Goal: Transaction & Acquisition: Purchase product/service

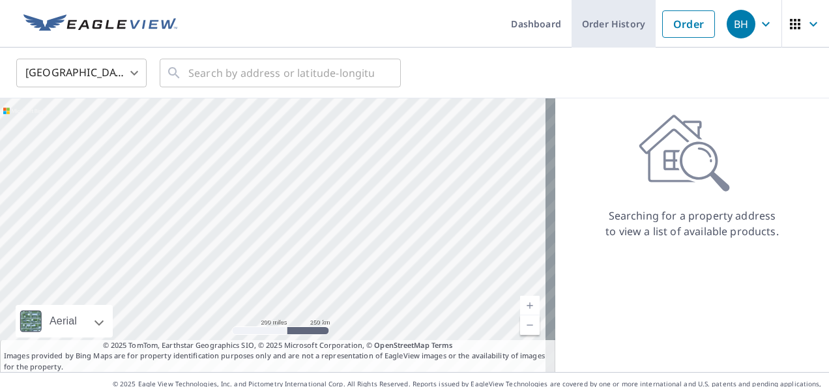
click at [614, 28] on link "Order History" at bounding box center [613, 24] width 84 height 48
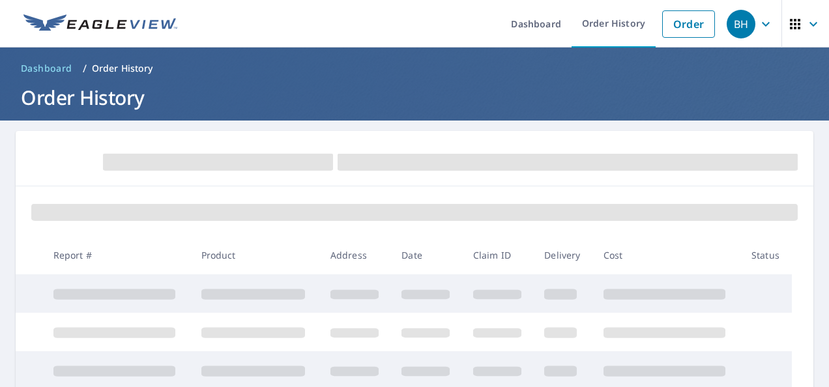
scroll to position [195, 0]
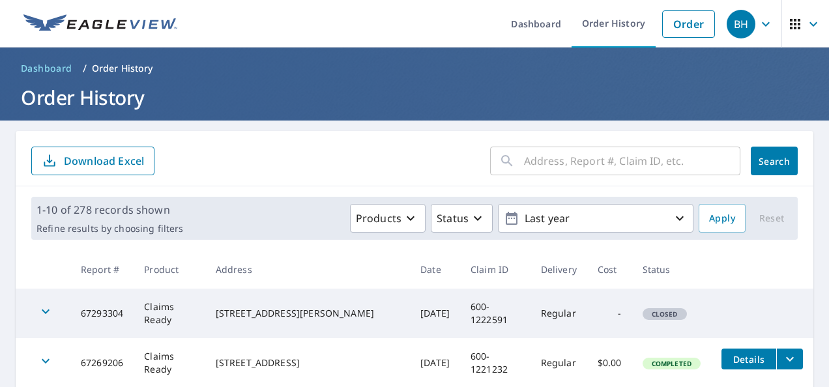
click at [532, 164] on input "text" at bounding box center [632, 161] width 216 height 36
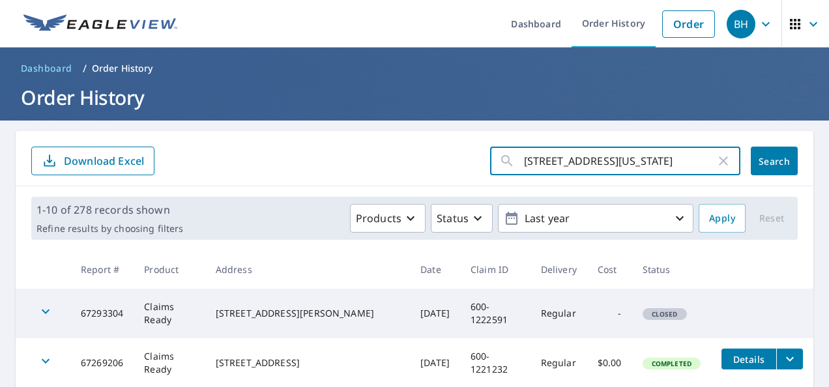
scroll to position [0, 18]
type input "[STREET_ADDRESS][US_STATE]"
click at [761, 164] on span "Search" at bounding box center [774, 161] width 26 height 12
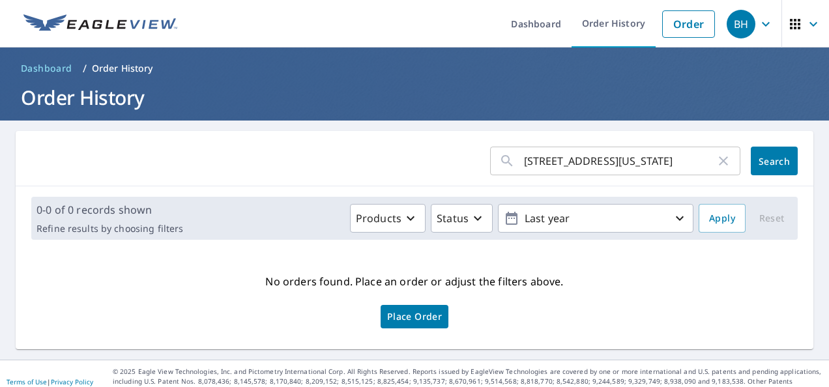
click at [774, 158] on span "Search" at bounding box center [774, 161] width 26 height 12
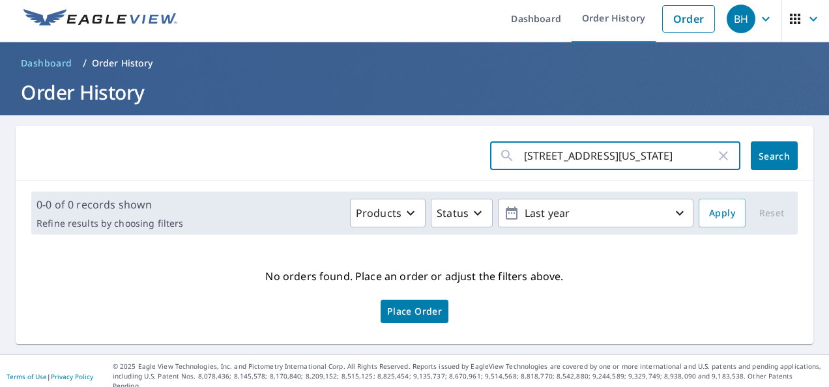
scroll to position [0, 18]
drag, startPoint x: 658, startPoint y: 151, endPoint x: 733, endPoint y: 156, distance: 75.1
click at [733, 156] on div "[STREET_ADDRESS][US_STATE] ​" at bounding box center [617, 155] width 255 height 29
click at [566, 156] on input "[STREET_ADDRESS] [PERSON_NAME]" at bounding box center [620, 155] width 192 height 36
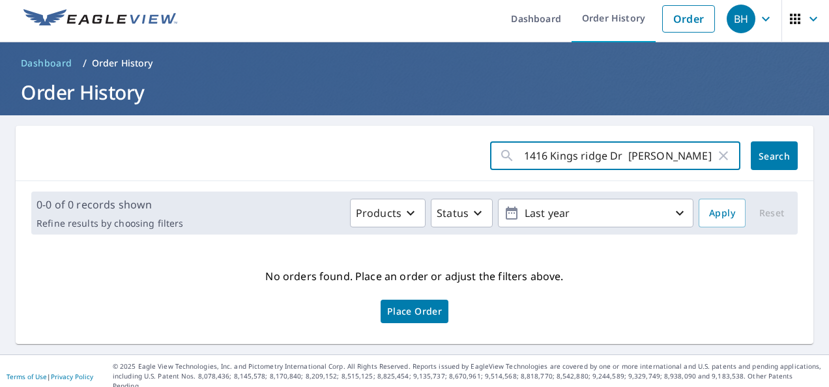
type input "1416 Kings ridge Dr [PERSON_NAME]"
click at [763, 155] on span "Search" at bounding box center [774, 156] width 26 height 12
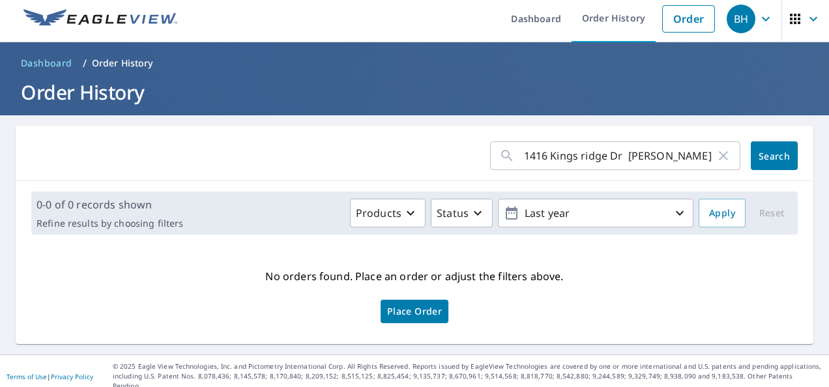
click at [39, 61] on span "Dashboard" at bounding box center [46, 63] width 51 height 13
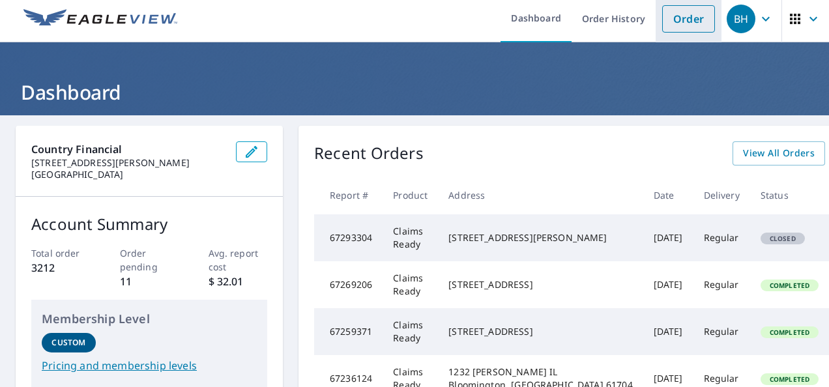
click at [678, 21] on link "Order" at bounding box center [688, 18] width 53 height 27
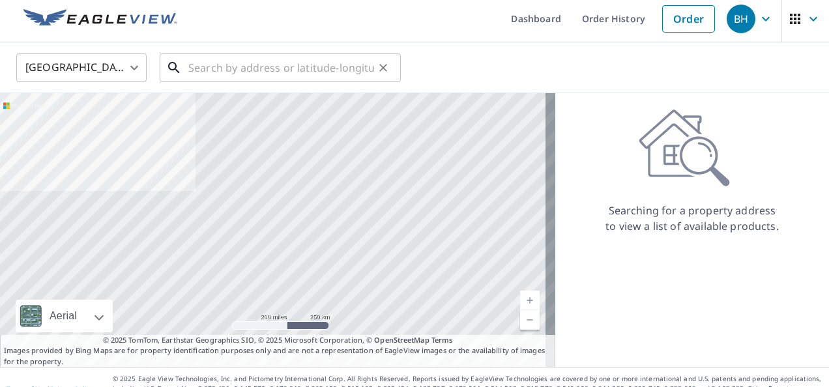
click at [223, 63] on input "text" at bounding box center [281, 68] width 186 height 36
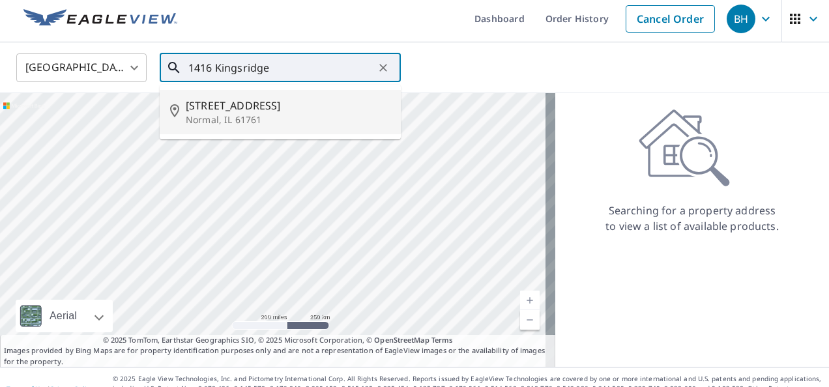
click at [216, 108] on span "[STREET_ADDRESS]" at bounding box center [288, 106] width 205 height 16
type input "[STREET_ADDRESS][PERSON_NAME]"
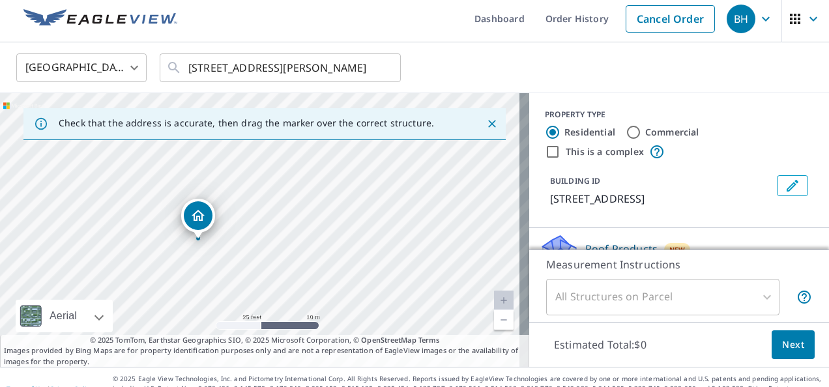
drag, startPoint x: 187, startPoint y: 218, endPoint x: 201, endPoint y: 215, distance: 13.9
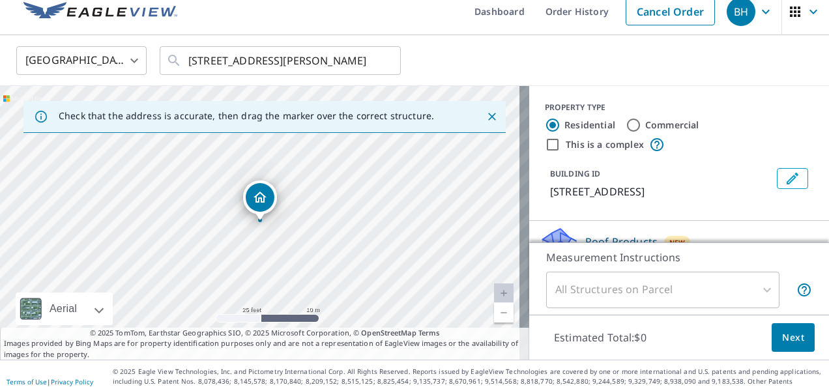
scroll to position [18, 0]
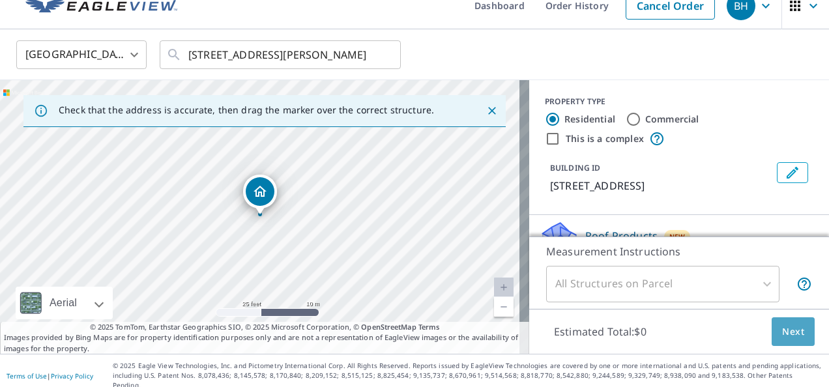
click at [786, 334] on span "Next" at bounding box center [793, 332] width 22 height 16
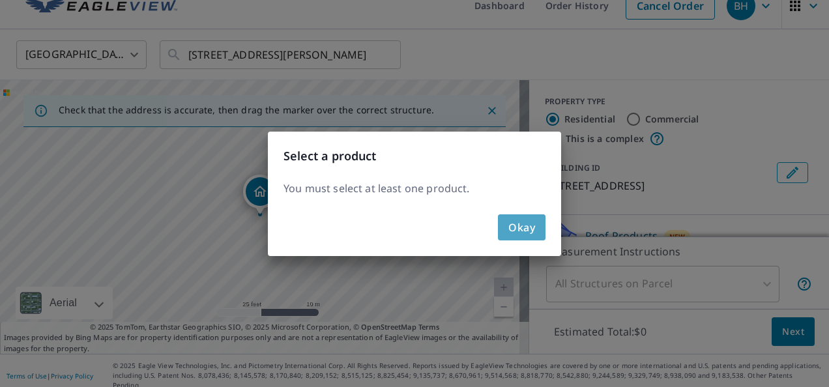
click at [519, 224] on span "Okay" at bounding box center [521, 227] width 27 height 18
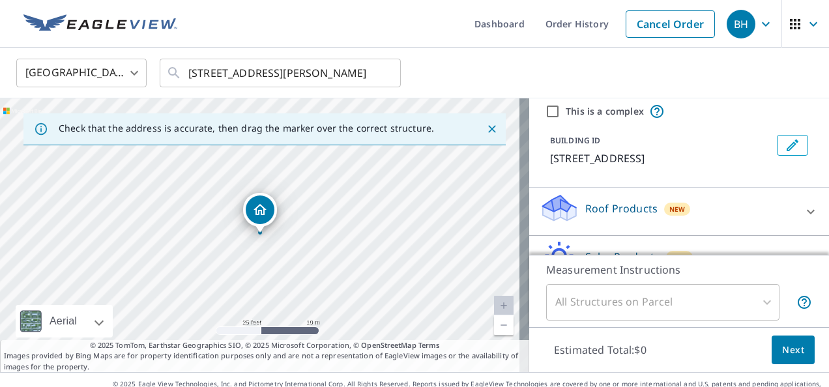
scroll to position [65, 0]
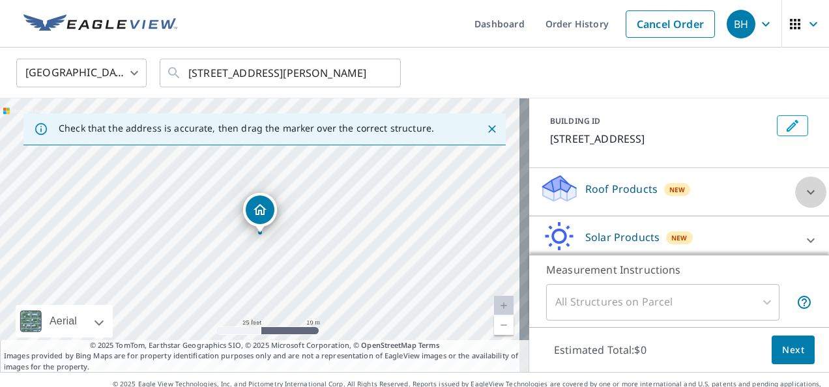
click at [803, 187] on icon at bounding box center [811, 192] width 16 height 16
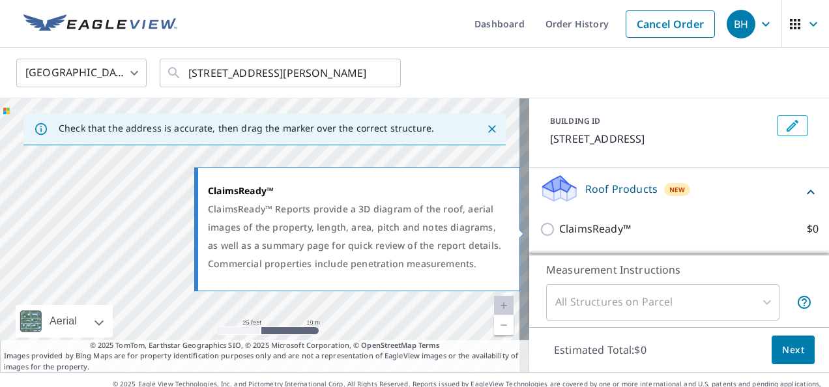
click at [539, 225] on input "ClaimsReady™ $0" at bounding box center [549, 230] width 20 height 16
checkbox input "true"
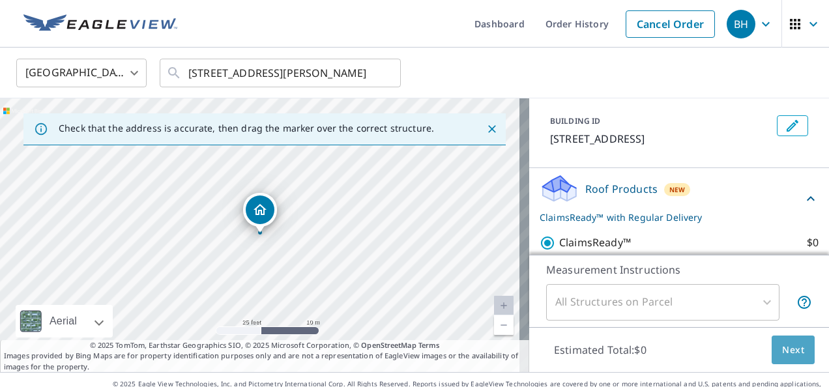
click at [790, 354] on span "Next" at bounding box center [793, 350] width 22 height 16
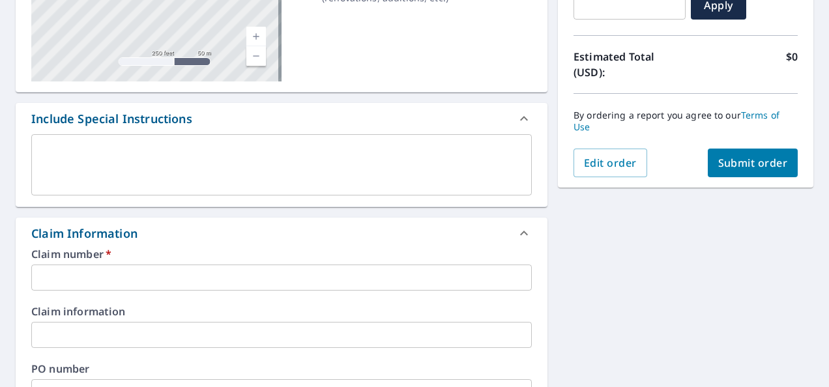
scroll to position [326, 0]
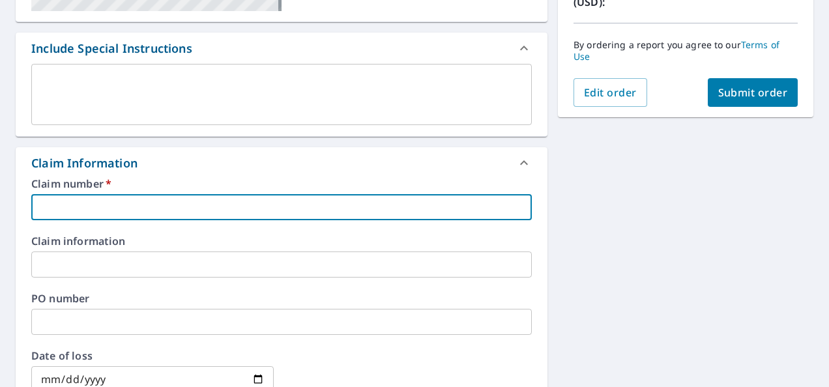
click at [73, 207] on input "text" at bounding box center [281, 207] width 500 height 26
type input "600-1222591"
click at [66, 264] on input "text" at bounding box center [281, 264] width 500 height 26
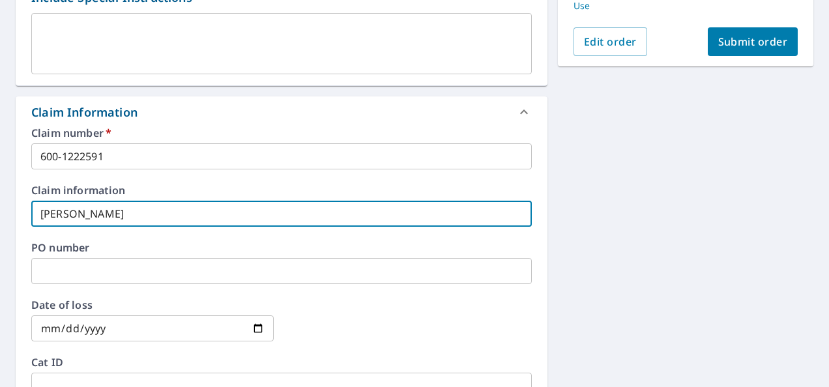
scroll to position [456, 0]
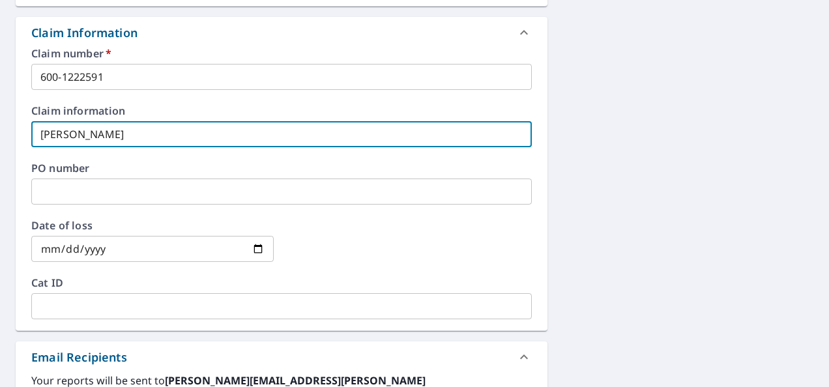
type input "[PERSON_NAME]"
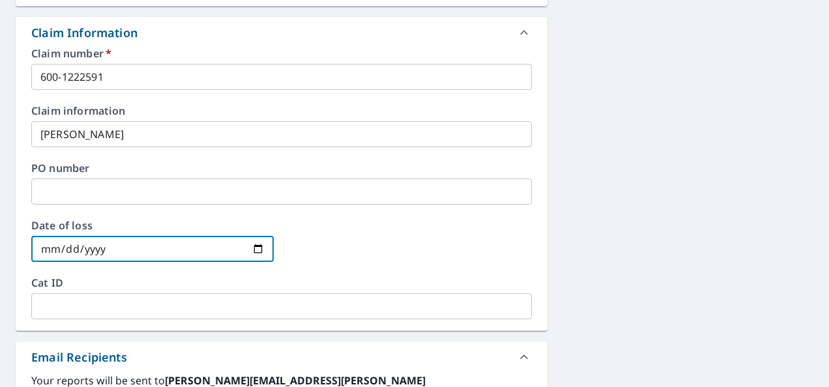
click at [253, 244] on input "date" at bounding box center [152, 249] width 242 height 26
type input "[DATE]"
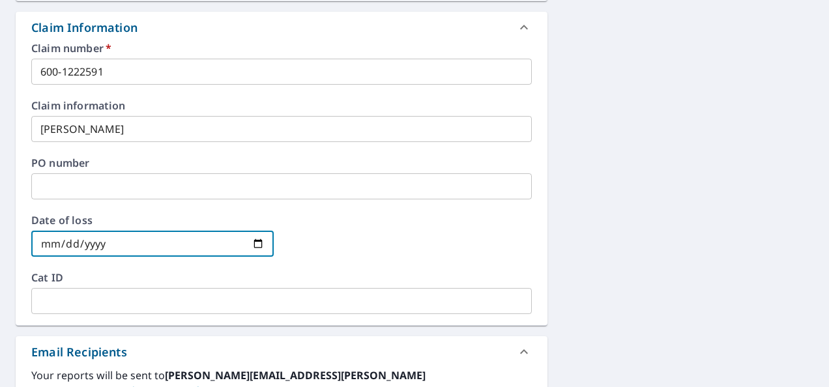
scroll to position [330, 0]
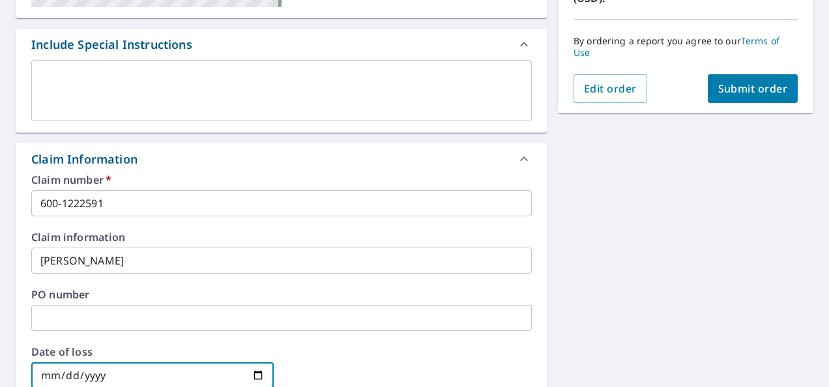
click at [753, 87] on span "Submit order" at bounding box center [753, 88] width 70 height 14
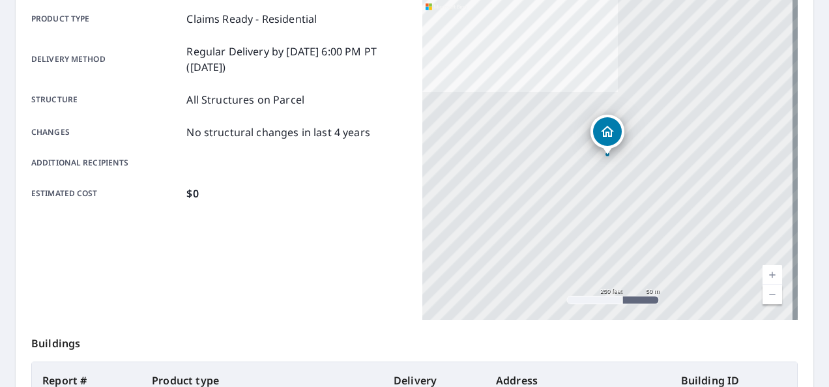
scroll to position [4, 0]
